Goal: Information Seeking & Learning: Learn about a topic

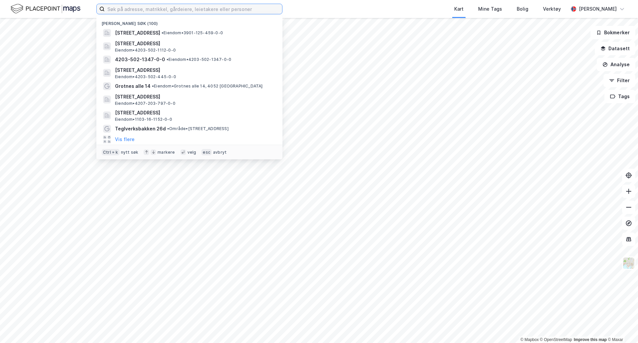
click at [217, 9] on input at bounding box center [193, 9] width 177 height 10
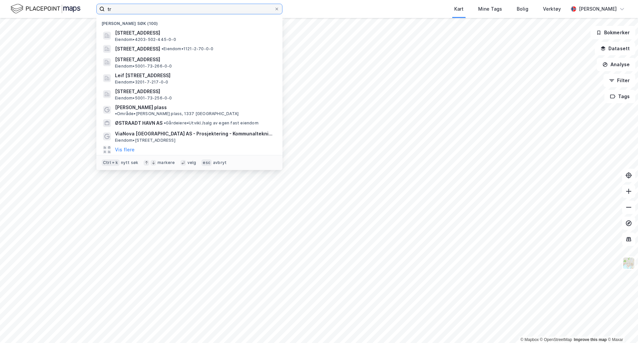
type input "t"
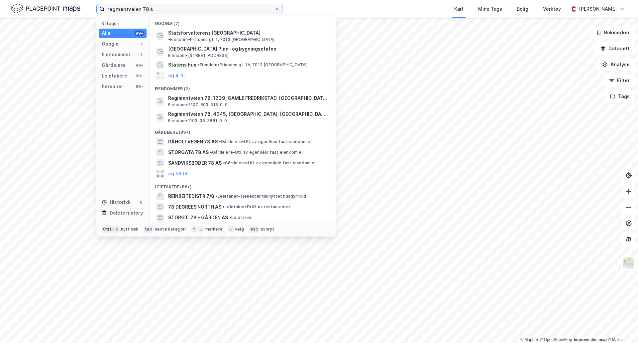
click at [115, 7] on input "regmentveien 78 s" at bounding box center [190, 9] width 170 height 10
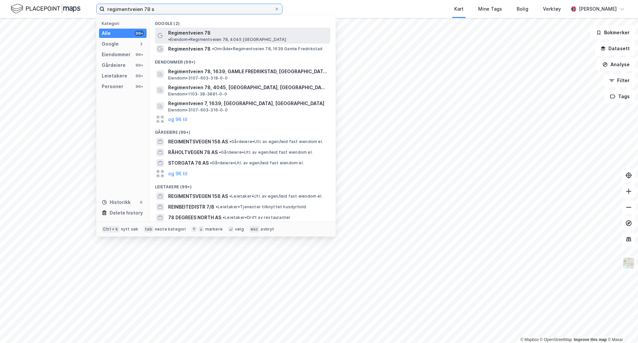
type input "regimentveien 78 s"
click at [170, 37] on span "•" at bounding box center [169, 39] width 2 height 5
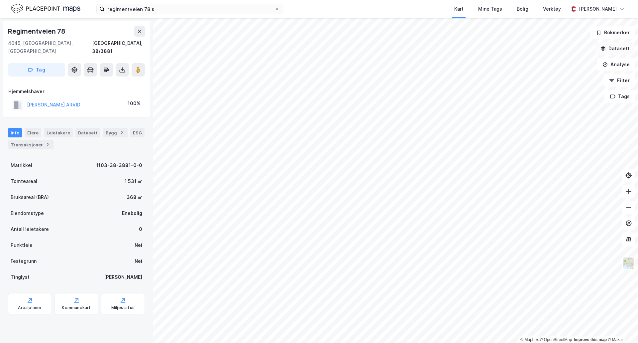
click at [610, 48] on button "Datasett" at bounding box center [615, 48] width 41 height 13
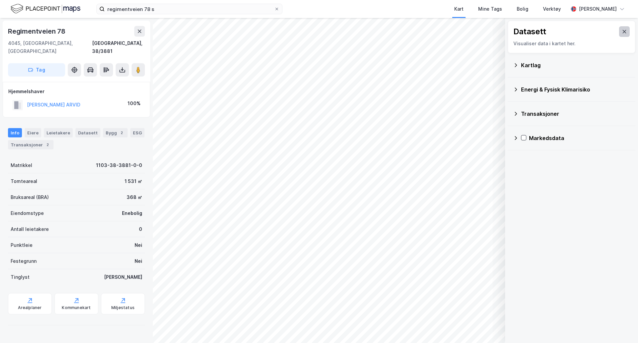
click at [622, 34] on icon at bounding box center [624, 31] width 5 height 5
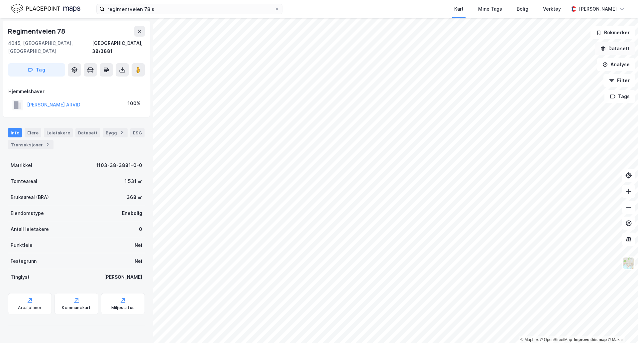
click at [616, 52] on button "Datasett" at bounding box center [615, 48] width 41 height 13
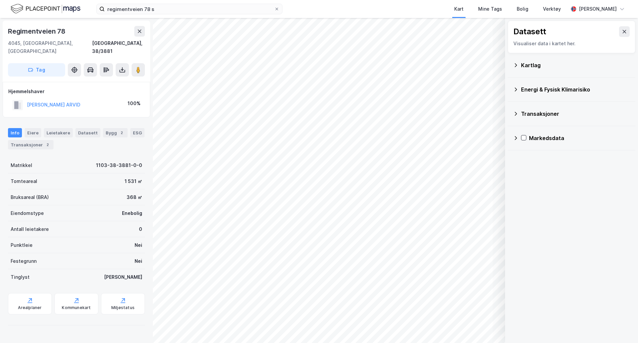
click at [516, 63] on icon at bounding box center [515, 64] width 5 height 5
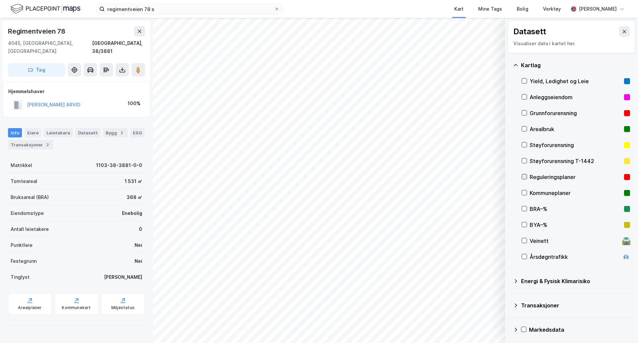
click at [527, 178] on div at bounding box center [524, 176] width 5 height 5
click at [522, 173] on div "Reguleringsplaner" at bounding box center [576, 177] width 108 height 16
click at [527, 175] on div "Reguleringsplaner" at bounding box center [576, 177] width 108 height 16
click at [525, 176] on icon at bounding box center [525, 176] width 4 height 2
click at [528, 174] on div "Reguleringsplaner" at bounding box center [576, 177] width 108 height 16
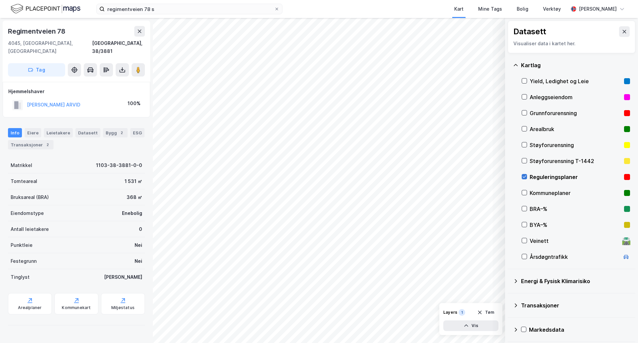
click at [526, 176] on icon at bounding box center [525, 176] width 4 height 2
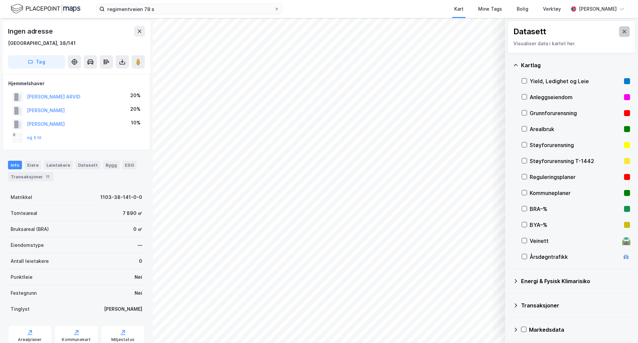
click at [619, 35] on button at bounding box center [624, 31] width 11 height 11
